Goal: Transaction & Acquisition: Purchase product/service

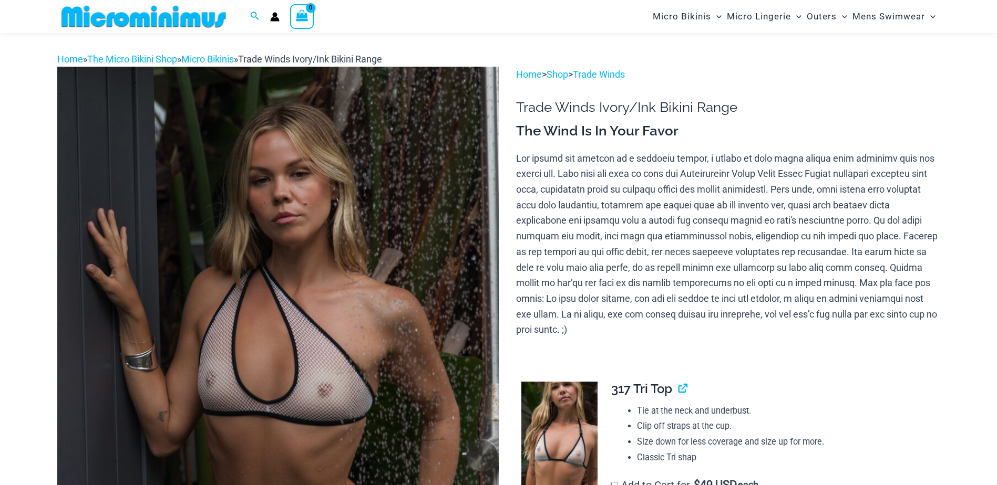
scroll to position [131, 0]
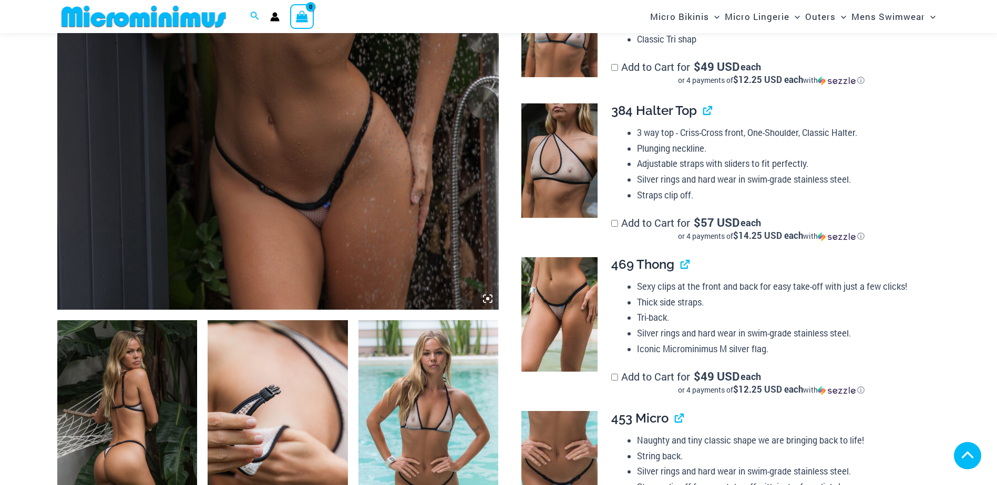
scroll to position [574, 0]
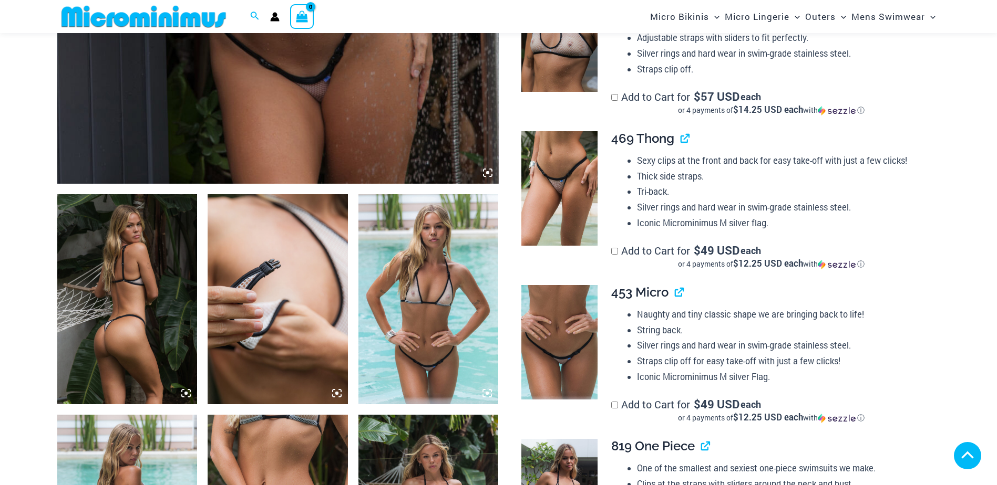
click at [172, 275] on img at bounding box center [127, 299] width 140 height 210
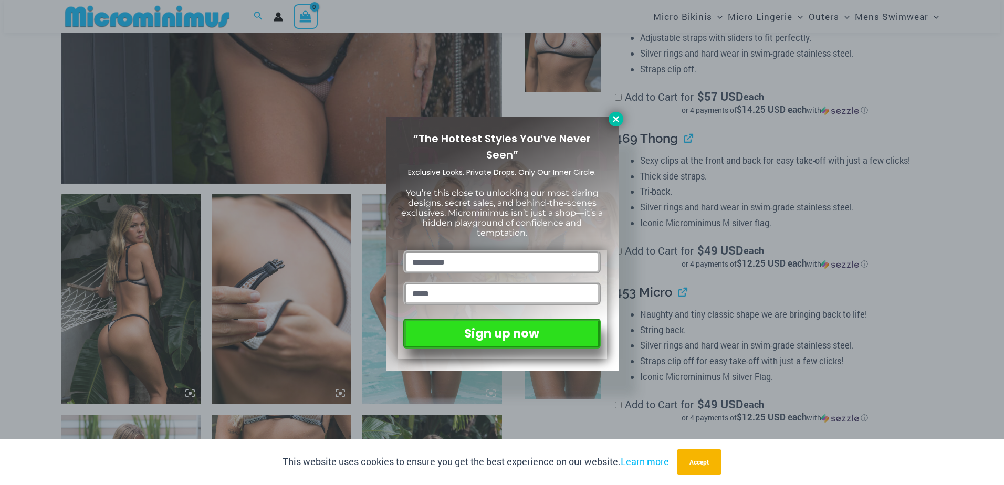
click at [619, 121] on icon at bounding box center [615, 119] width 9 height 9
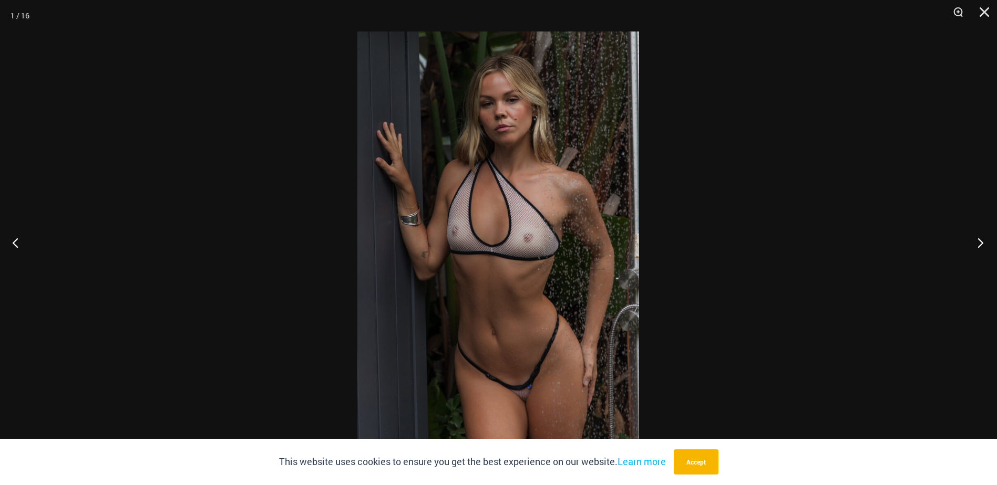
click at [982, 238] on button "Next" at bounding box center [976, 242] width 39 height 53
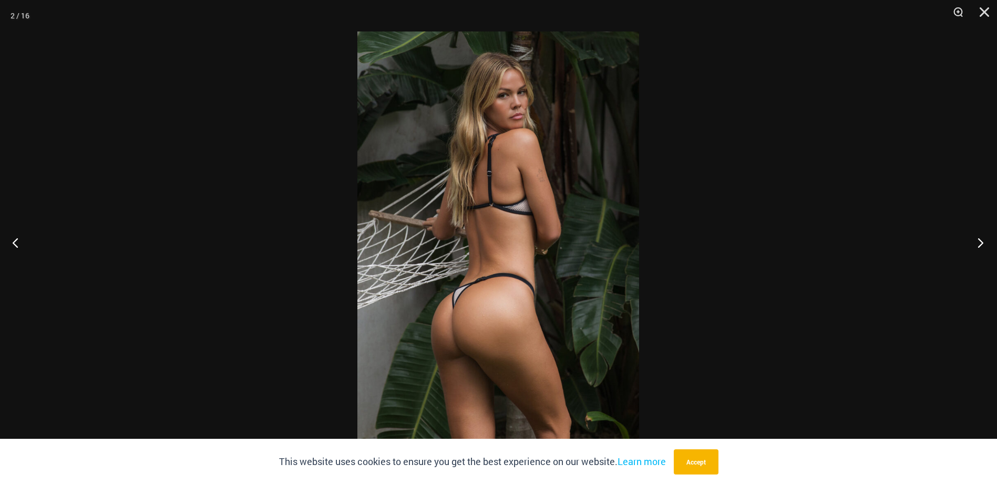
click at [982, 238] on button "Next" at bounding box center [976, 242] width 39 height 53
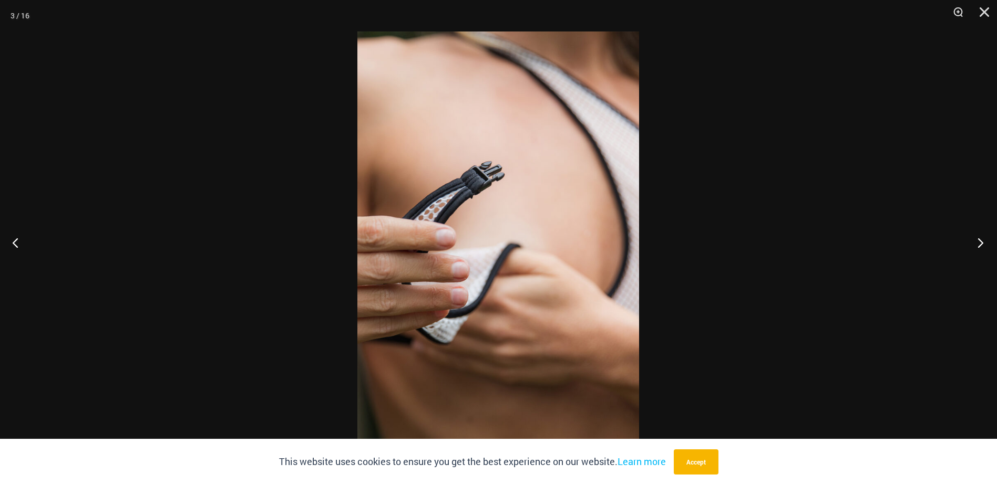
click at [982, 238] on button "Next" at bounding box center [976, 242] width 39 height 53
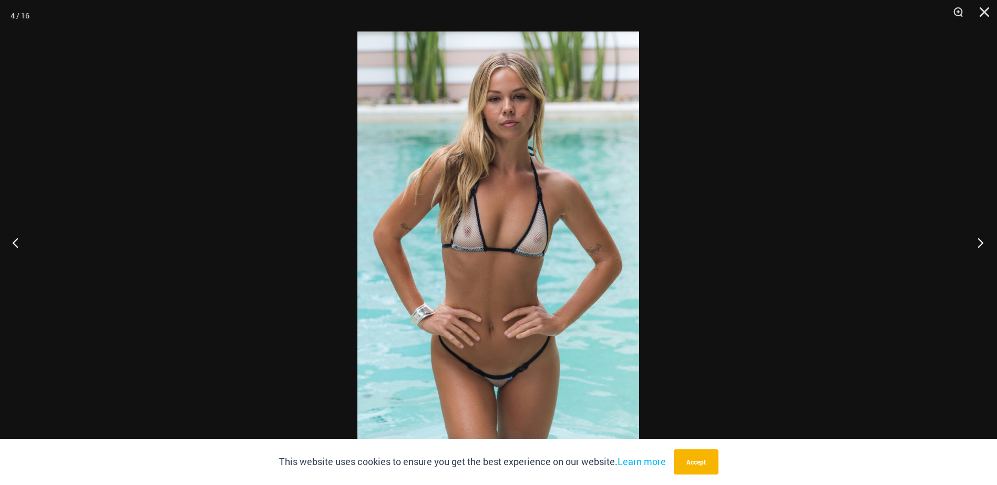
click at [982, 238] on button "Next" at bounding box center [976, 242] width 39 height 53
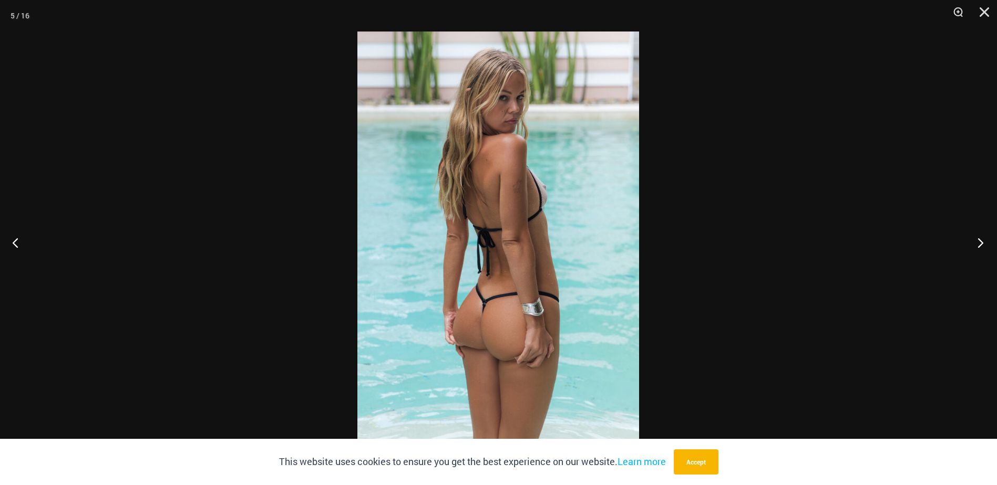
click at [982, 238] on button "Next" at bounding box center [976, 242] width 39 height 53
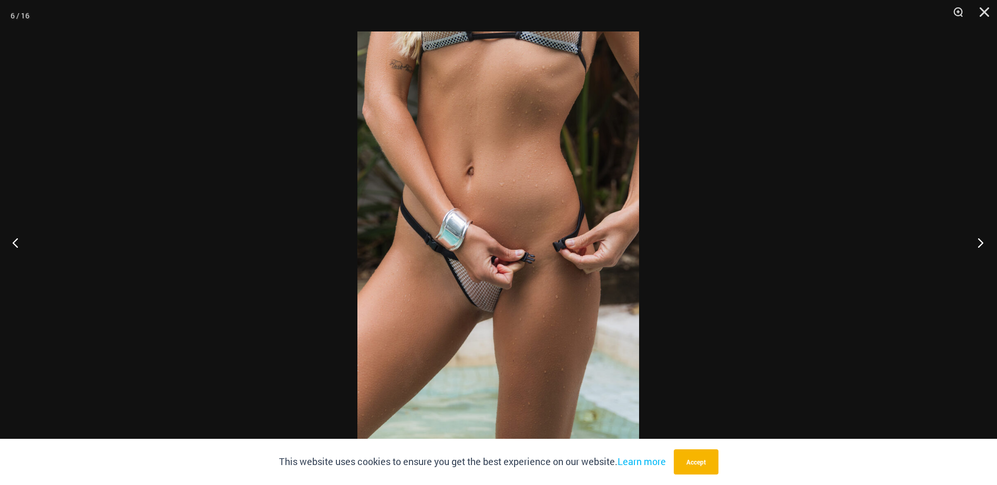
click at [982, 238] on button "Next" at bounding box center [976, 242] width 39 height 53
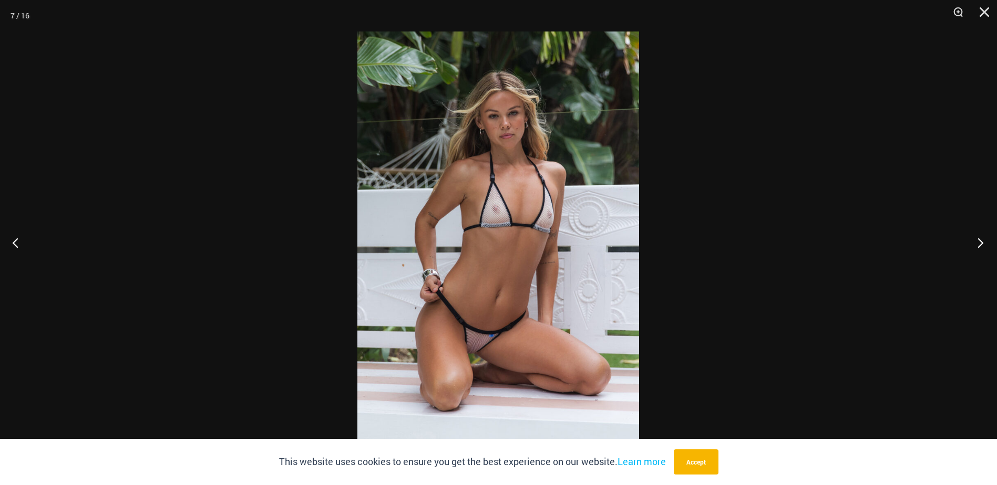
click at [982, 238] on button "Next" at bounding box center [976, 242] width 39 height 53
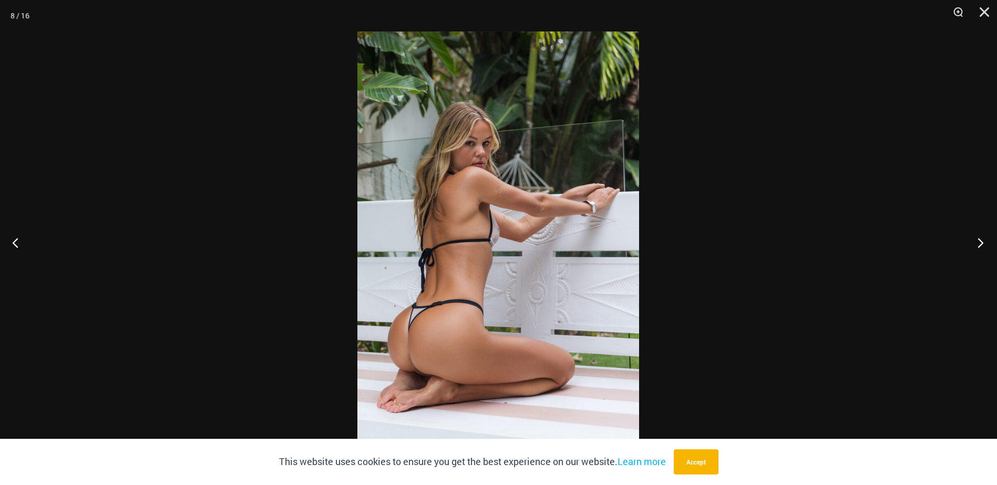
click at [982, 238] on button "Next" at bounding box center [976, 242] width 39 height 53
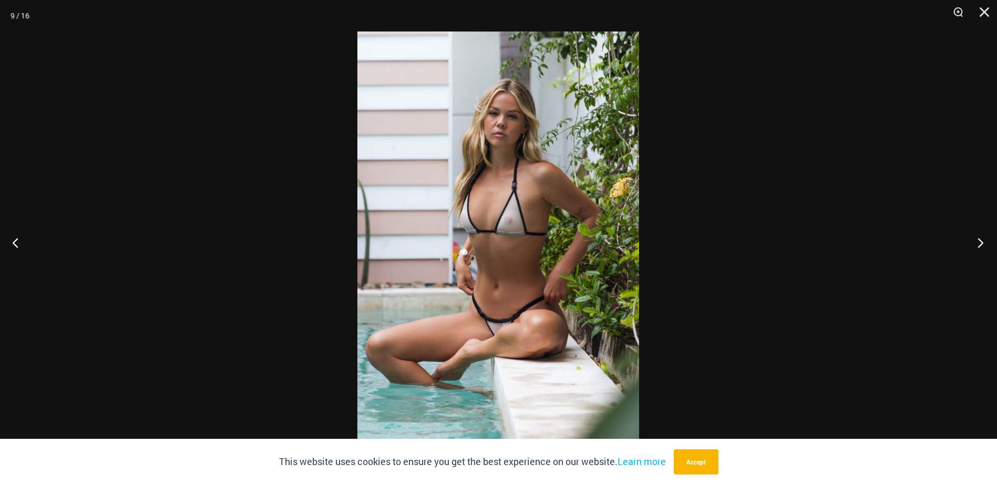
click at [982, 238] on button "Next" at bounding box center [976, 242] width 39 height 53
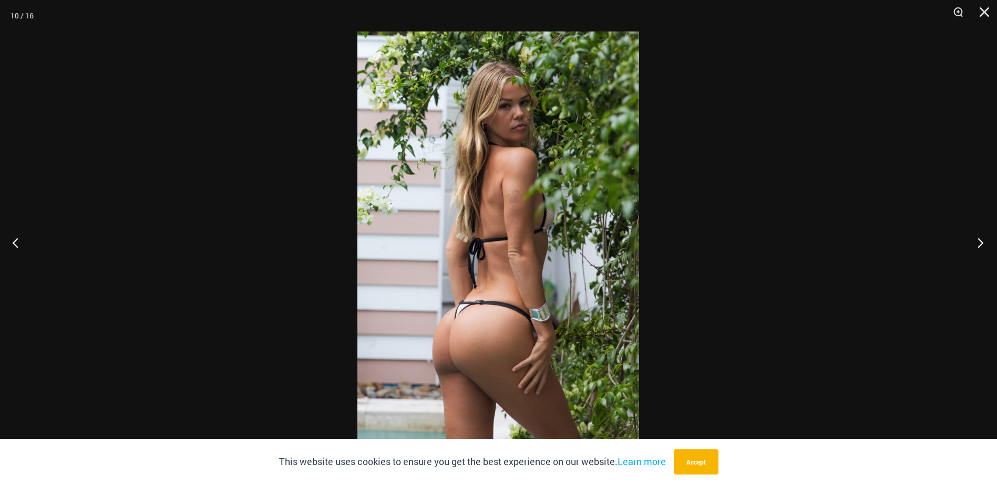
click at [982, 238] on button "Next" at bounding box center [976, 242] width 39 height 53
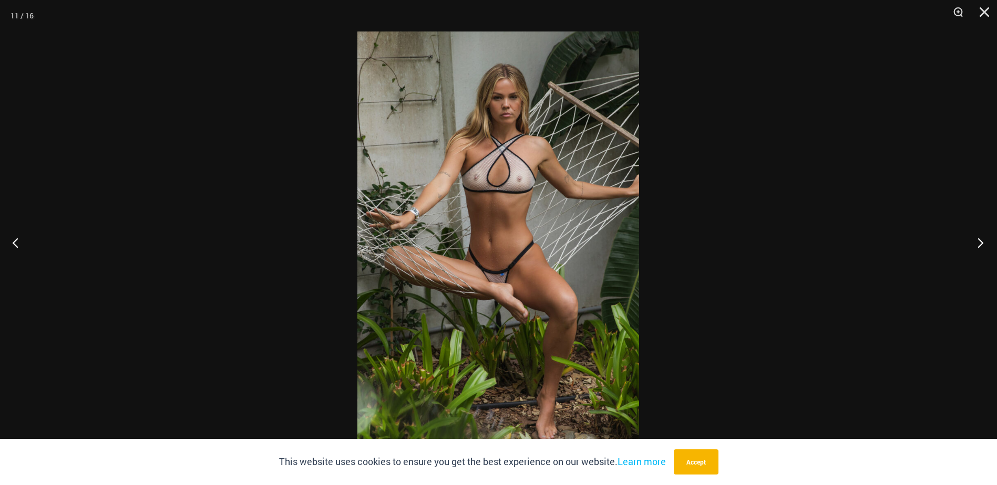
click at [982, 238] on button "Next" at bounding box center [976, 242] width 39 height 53
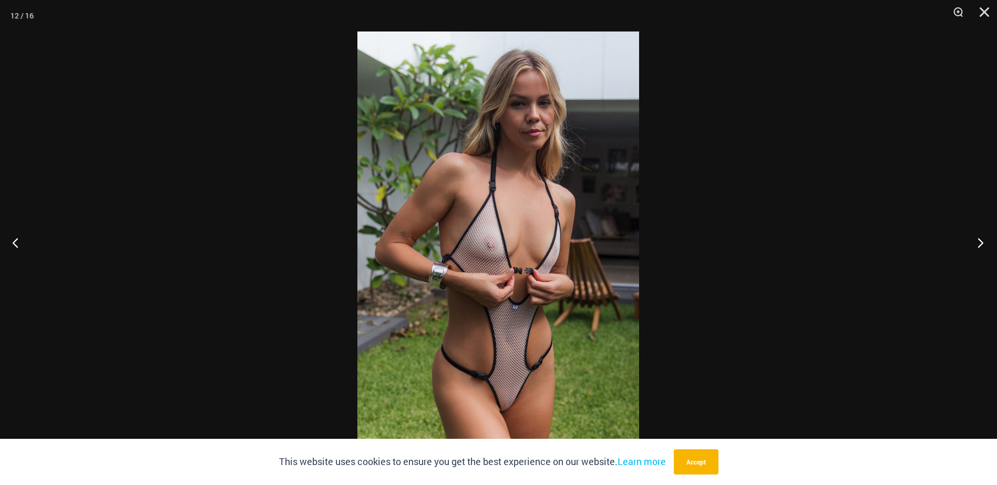
click at [982, 238] on button "Next" at bounding box center [976, 242] width 39 height 53
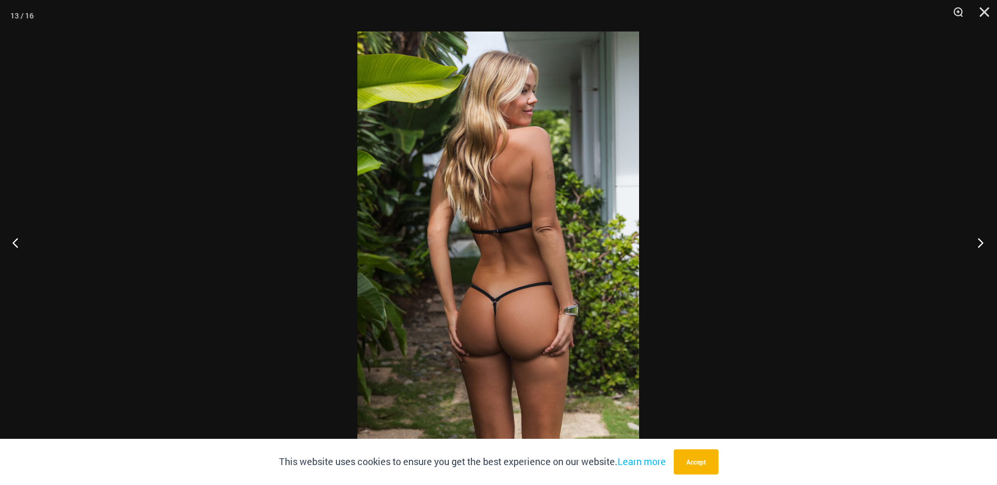
click at [982, 238] on button "Next" at bounding box center [976, 242] width 39 height 53
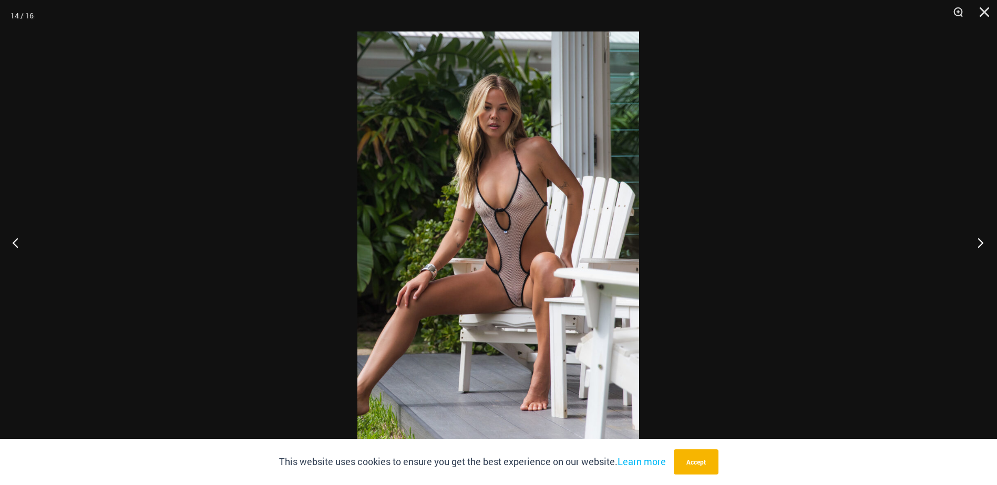
click at [982, 238] on button "Next" at bounding box center [976, 242] width 39 height 53
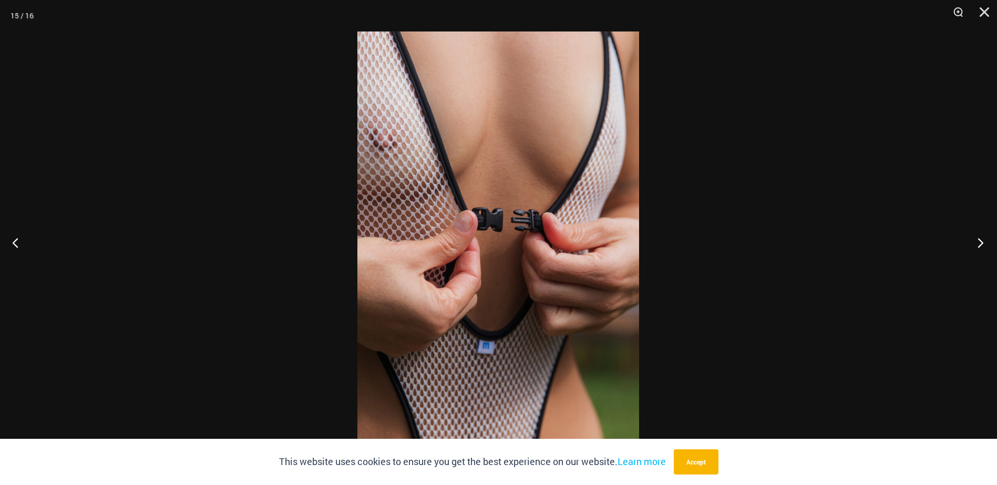
click at [982, 238] on button "Next" at bounding box center [976, 242] width 39 height 53
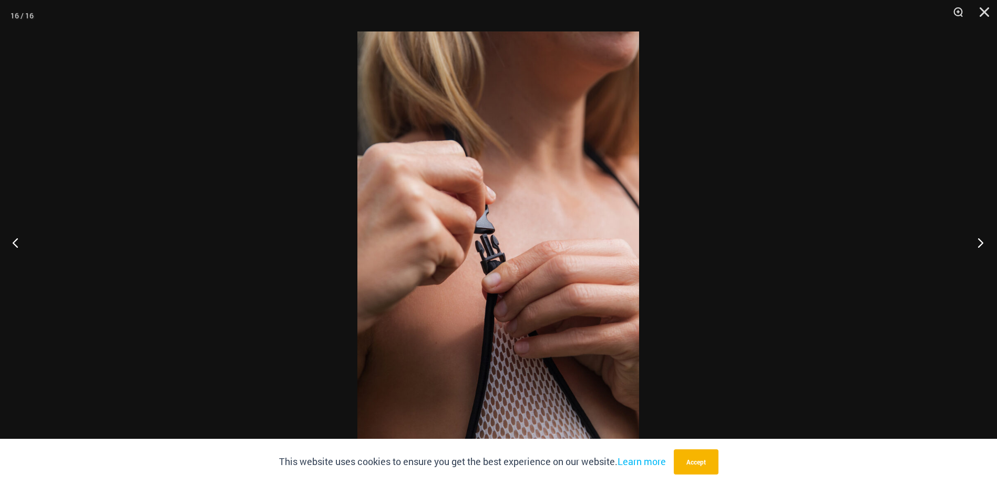
click at [982, 238] on button "Next" at bounding box center [976, 242] width 39 height 53
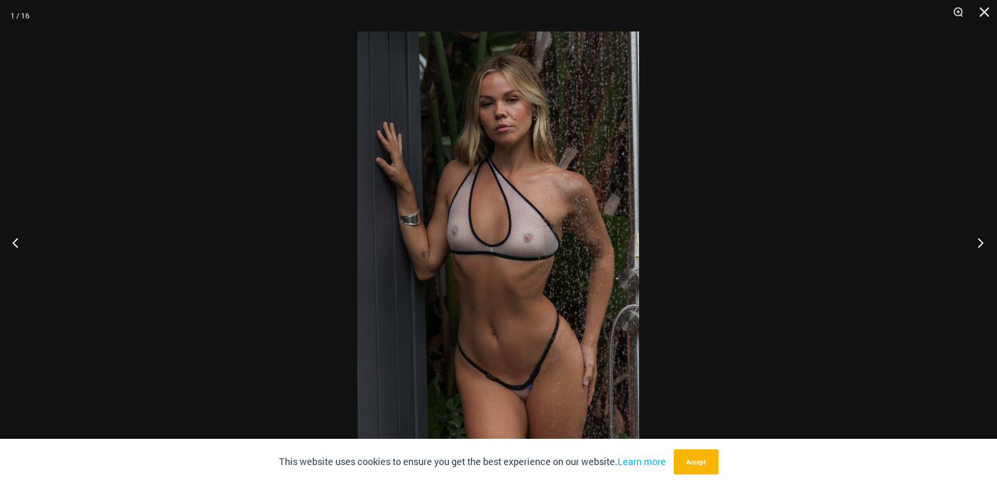
click at [982, 238] on button "Next" at bounding box center [976, 242] width 39 height 53
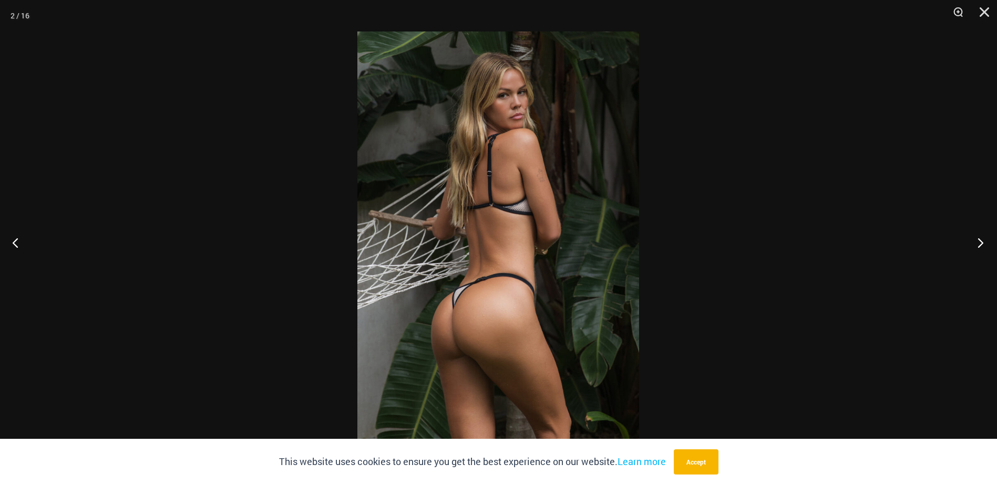
click at [982, 238] on button "Next" at bounding box center [976, 242] width 39 height 53
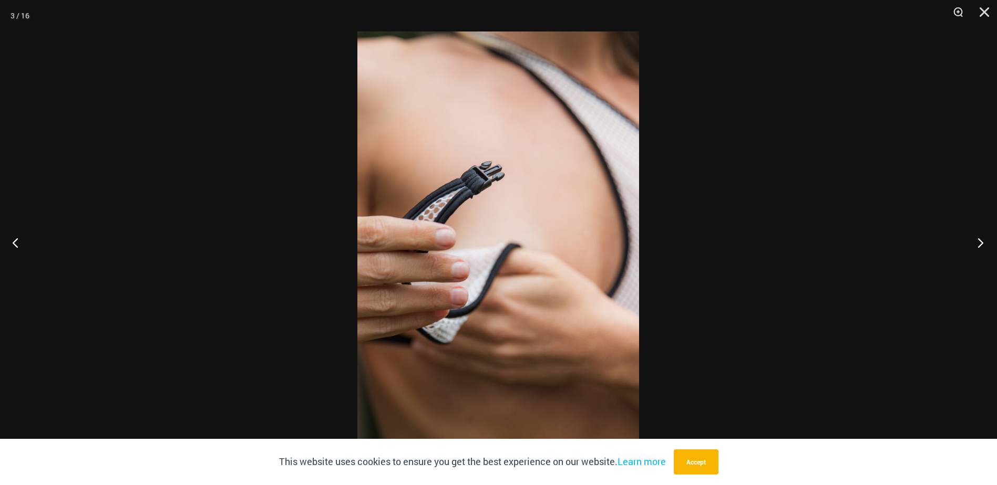
click at [982, 238] on button "Next" at bounding box center [976, 242] width 39 height 53
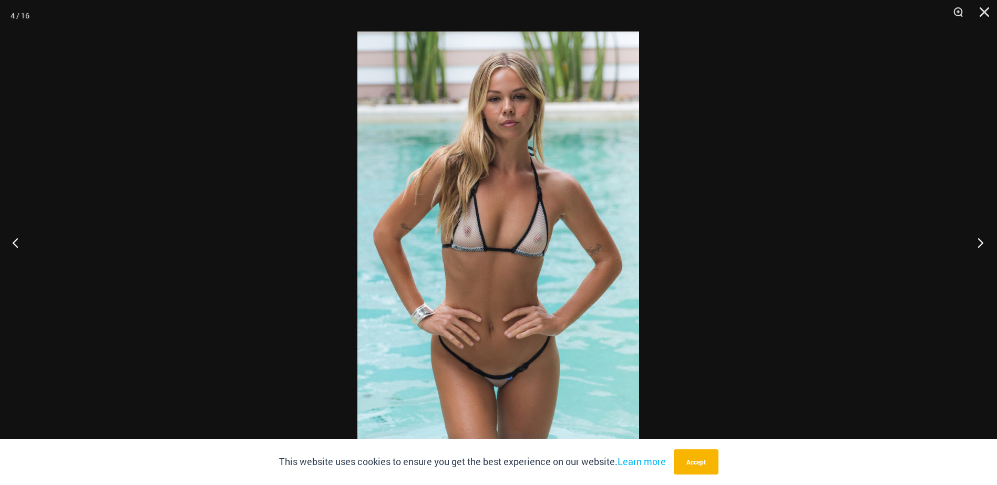
click at [982, 238] on button "Next" at bounding box center [976, 242] width 39 height 53
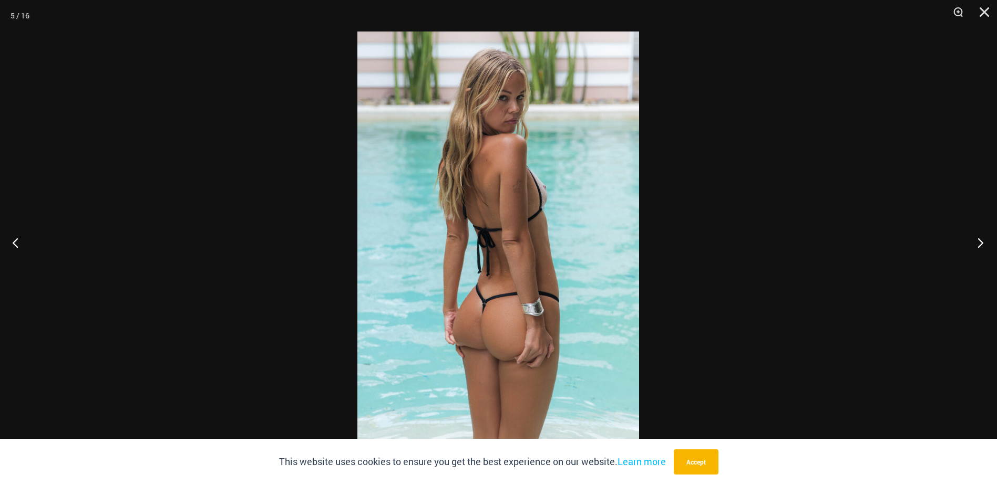
click at [982, 238] on button "Next" at bounding box center [976, 242] width 39 height 53
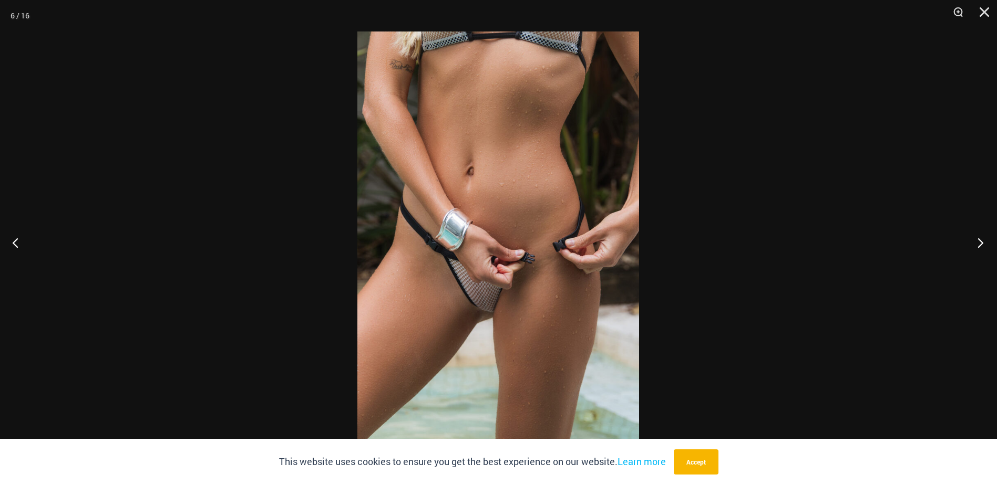
click at [982, 238] on button "Next" at bounding box center [976, 242] width 39 height 53
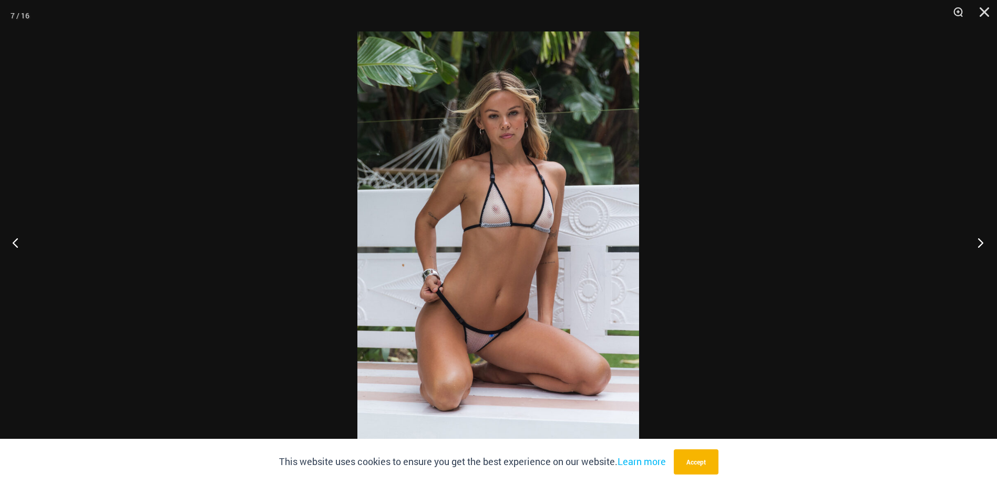
click at [982, 238] on button "Next" at bounding box center [976, 242] width 39 height 53
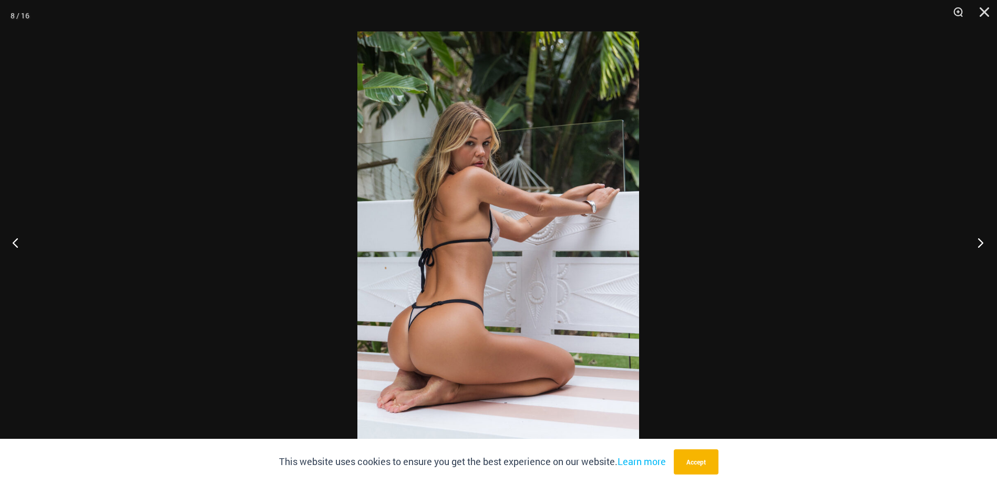
click at [982, 238] on button "Next" at bounding box center [976, 242] width 39 height 53
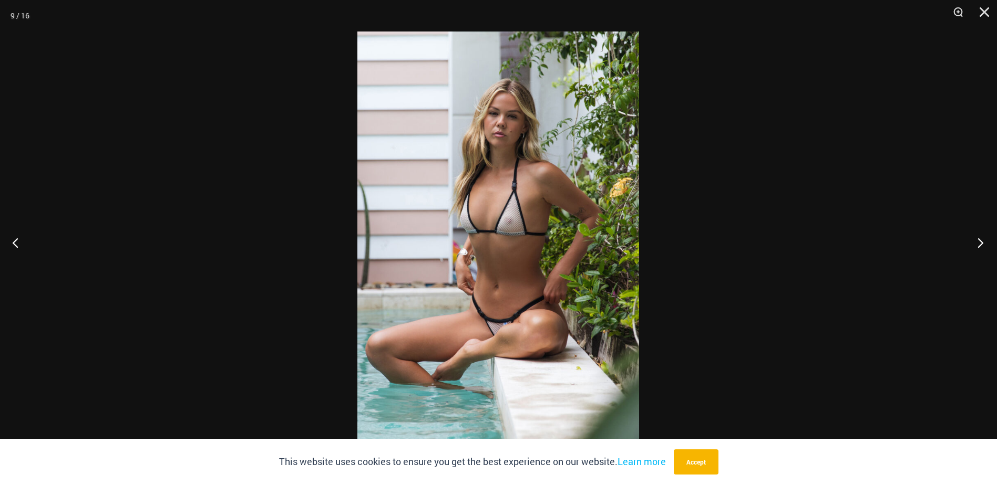
click at [982, 238] on button "Next" at bounding box center [976, 242] width 39 height 53
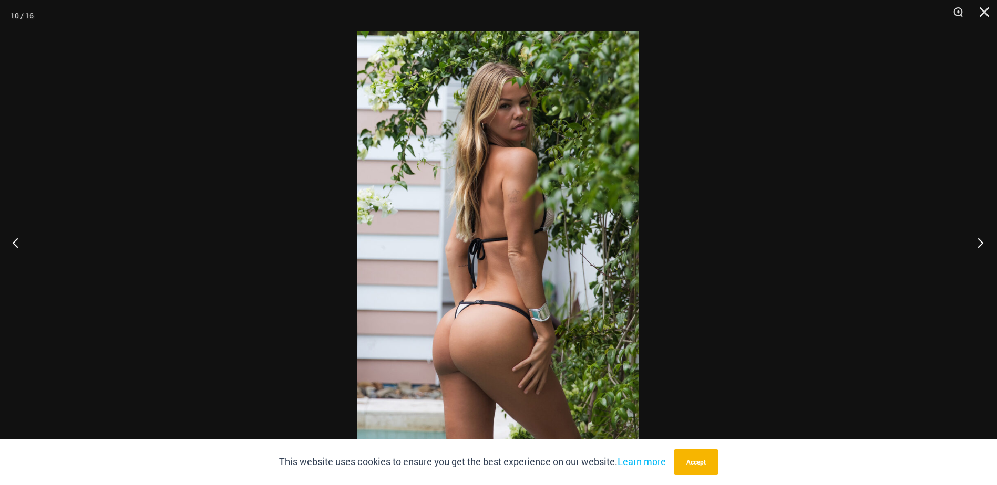
click at [982, 238] on button "Next" at bounding box center [976, 242] width 39 height 53
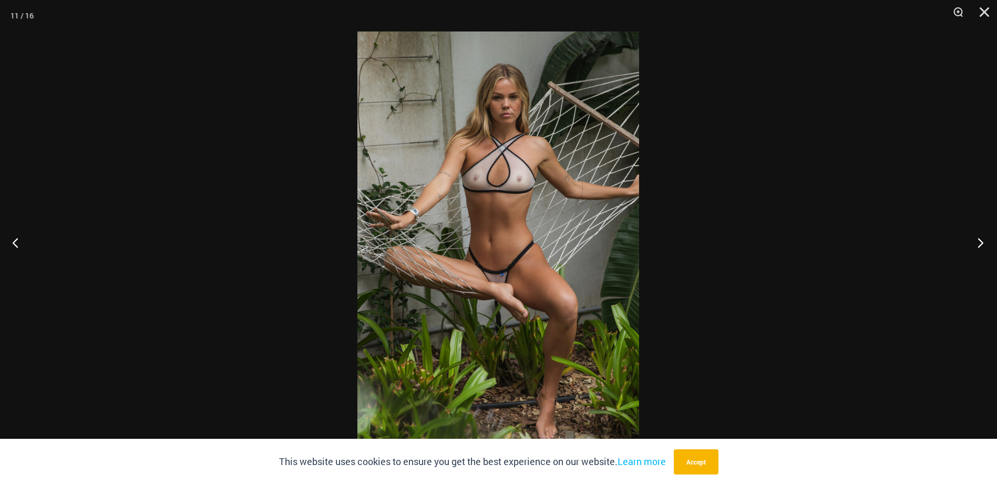
click at [982, 238] on button "Next" at bounding box center [976, 242] width 39 height 53
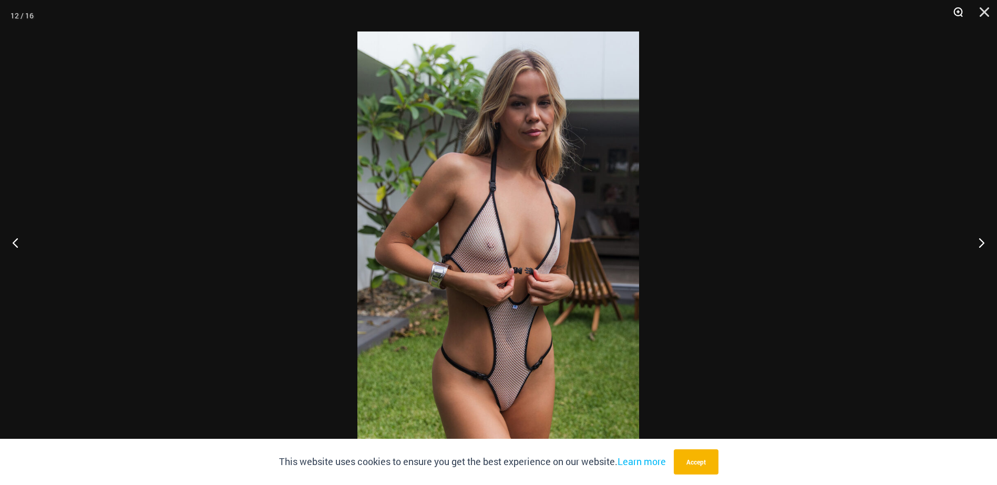
click at [958, 12] on button "Zoom" at bounding box center [954, 16] width 26 height 32
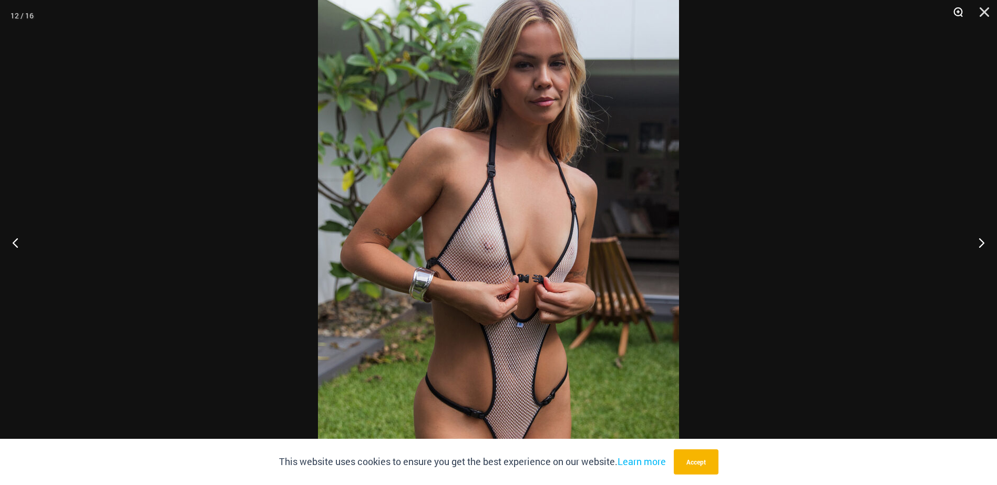
click at [958, 12] on button "Zoom" at bounding box center [954, 16] width 26 height 32
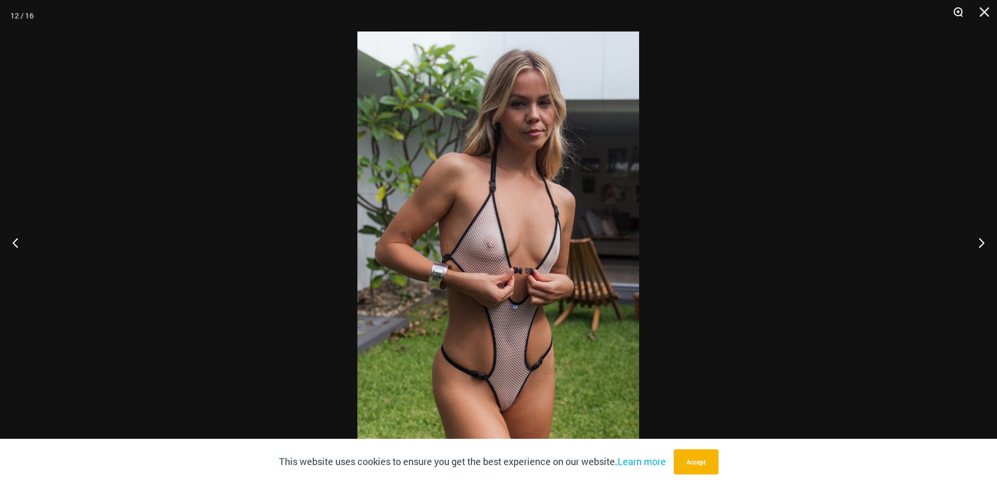
click at [958, 12] on button "Zoom" at bounding box center [954, 16] width 26 height 32
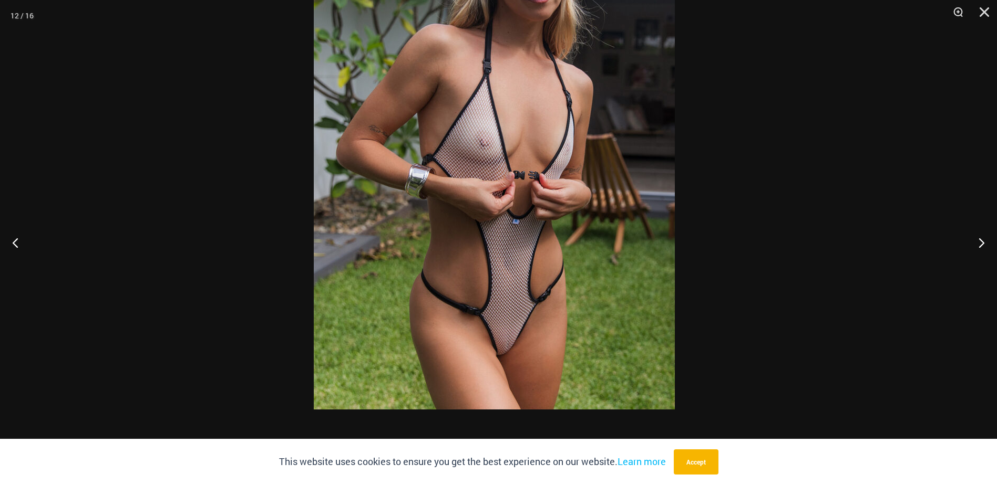
click at [617, 58] on img at bounding box center [494, 139] width 361 height 541
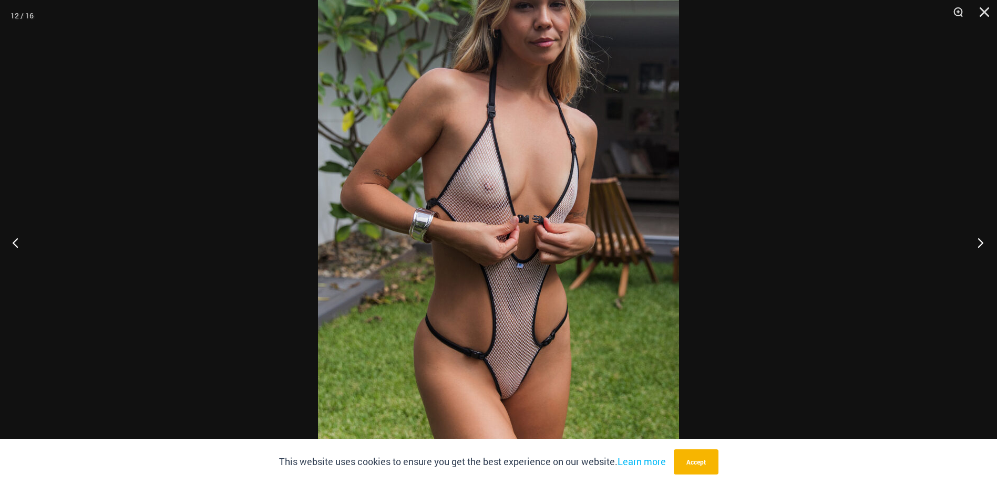
click at [979, 237] on button "Next" at bounding box center [976, 242] width 39 height 53
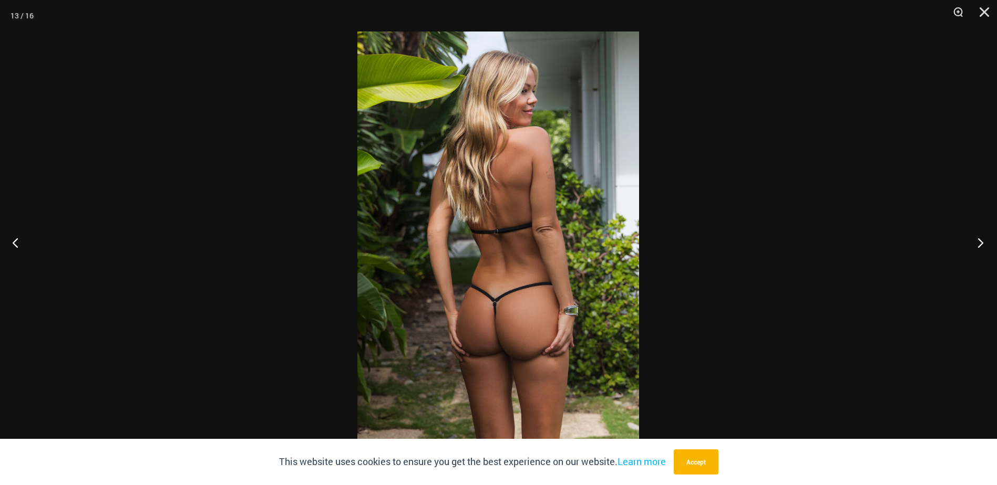
click at [979, 237] on button "Next" at bounding box center [976, 242] width 39 height 53
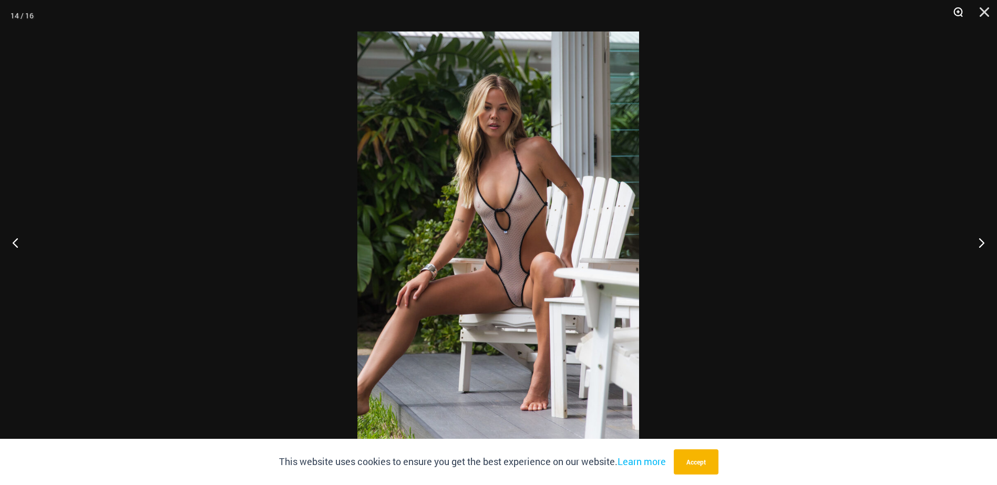
click at [955, 12] on button "Zoom" at bounding box center [954, 16] width 26 height 32
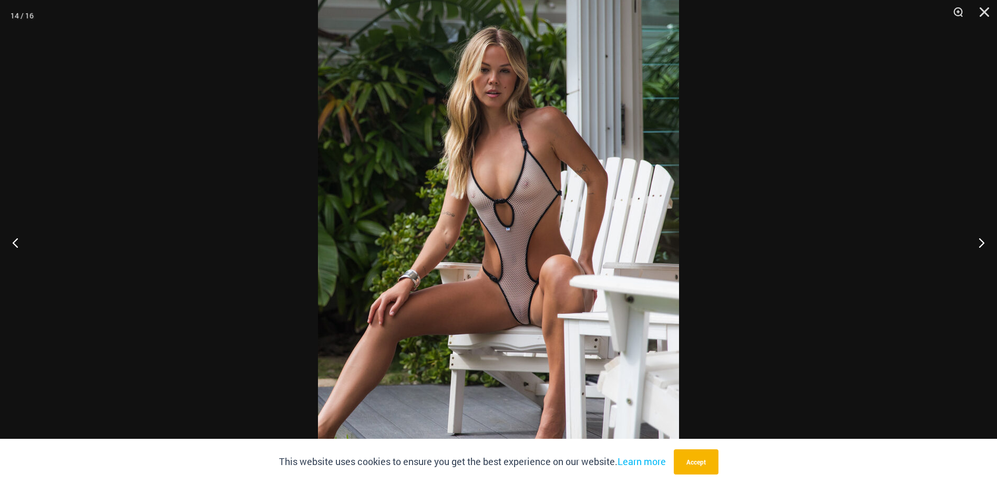
click at [519, 318] on img at bounding box center [498, 242] width 361 height 541
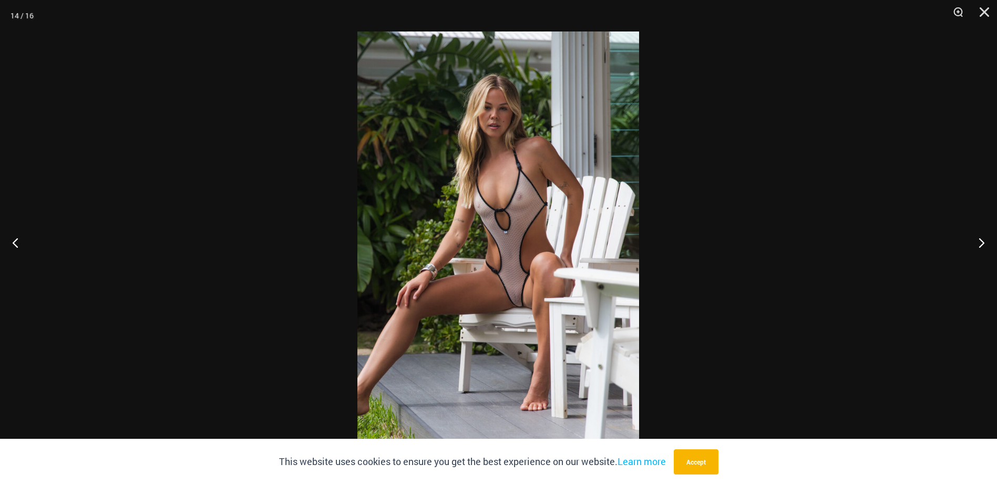
click at [519, 318] on img at bounding box center [498, 243] width 282 height 422
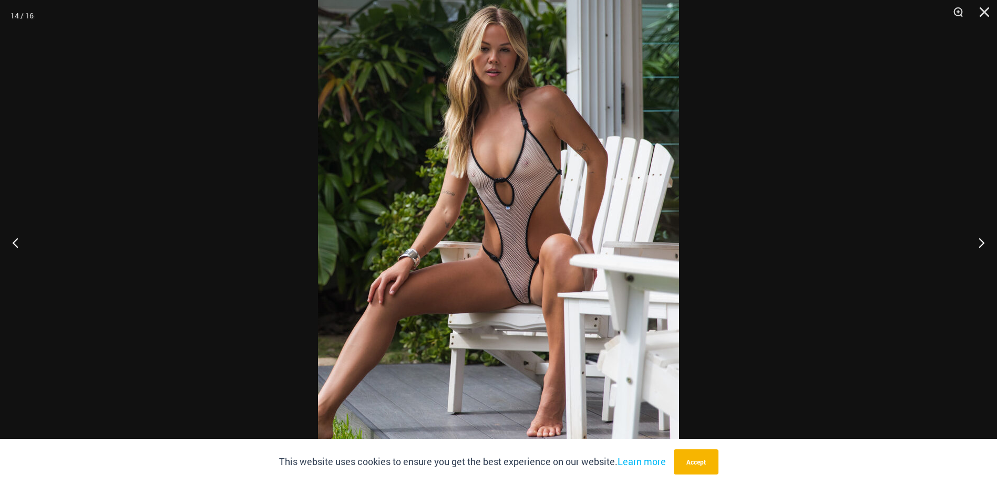
click at [519, 318] on img at bounding box center [498, 221] width 361 height 541
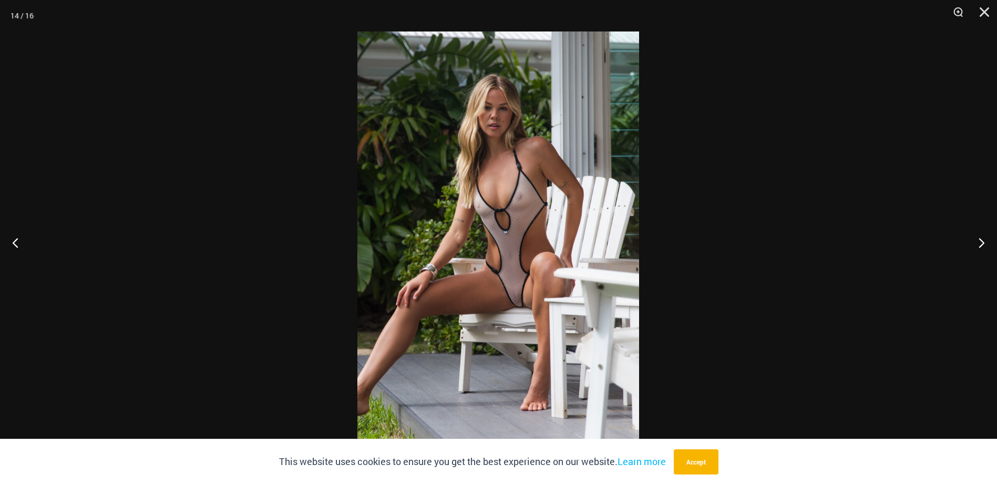
click at [519, 317] on img at bounding box center [498, 243] width 282 height 422
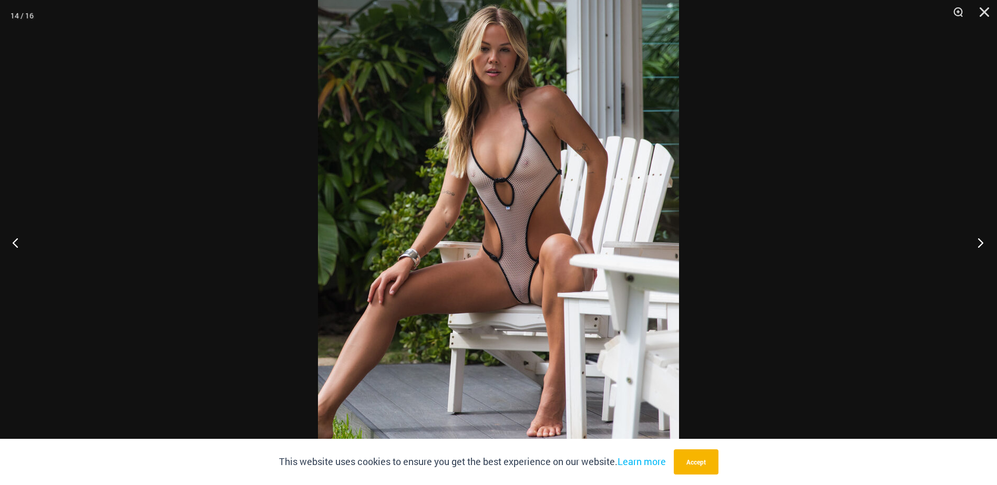
click at [979, 242] on button "Next" at bounding box center [976, 242] width 39 height 53
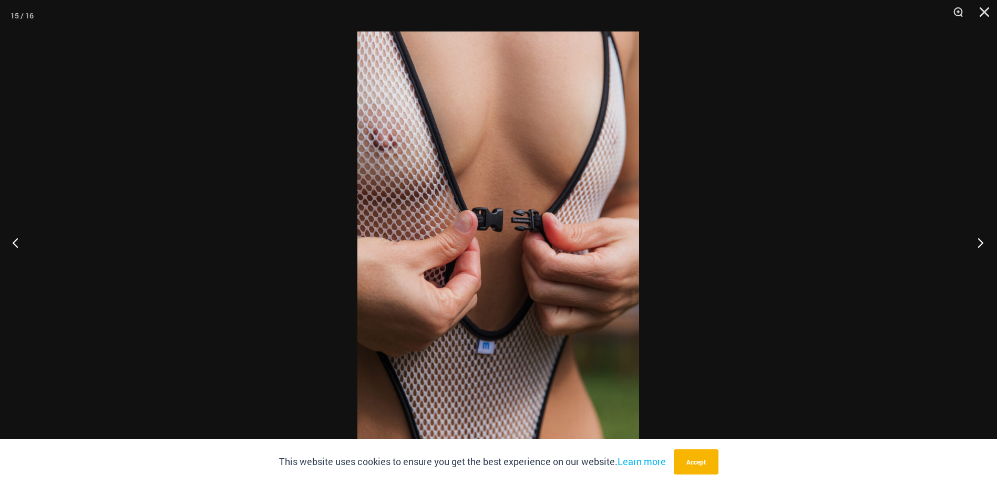
click at [979, 242] on button "Next" at bounding box center [976, 242] width 39 height 53
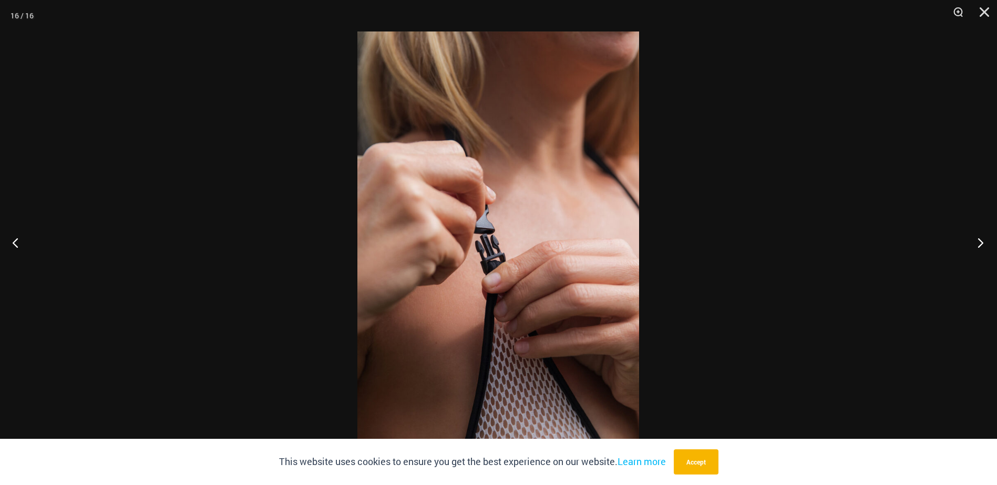
click at [979, 242] on button "Next" at bounding box center [976, 242] width 39 height 53
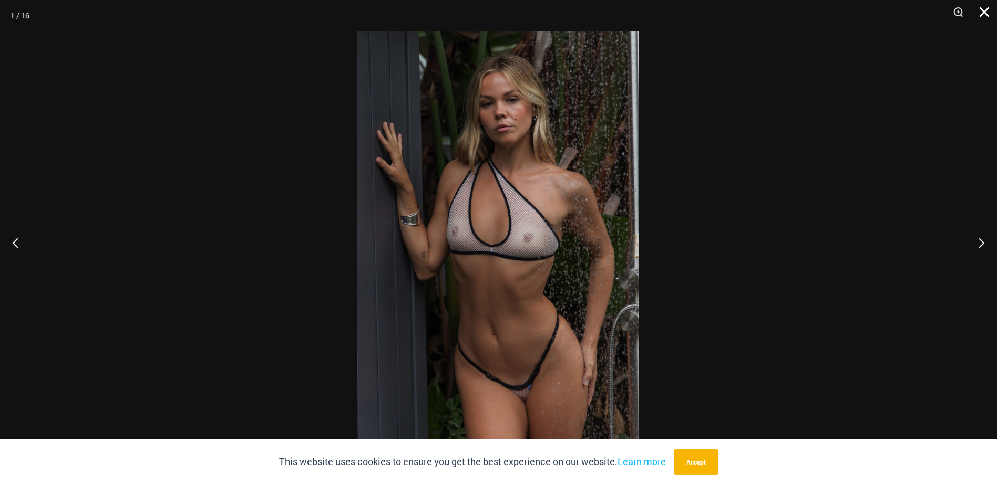
click at [985, 16] on button "Close" at bounding box center [980, 16] width 26 height 32
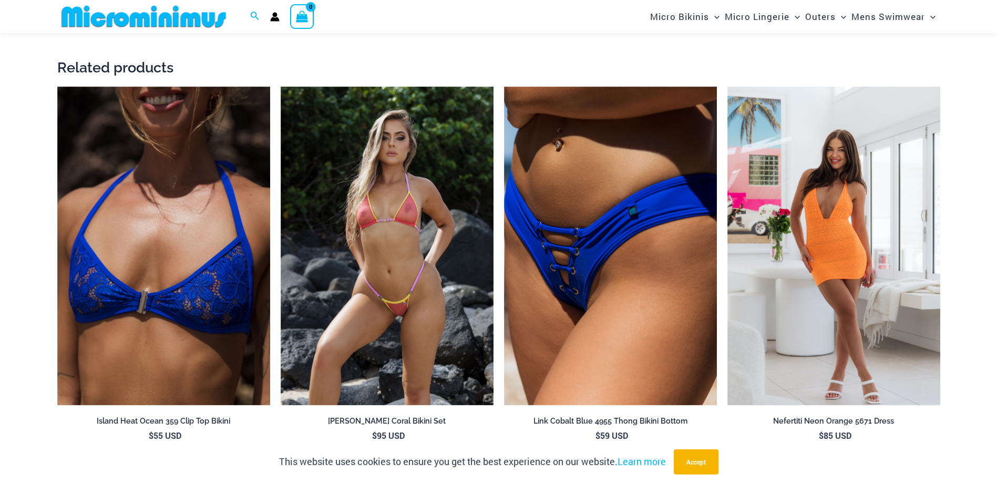
scroll to position [2265, 0]
